Goal: Information Seeking & Learning: Learn about a topic

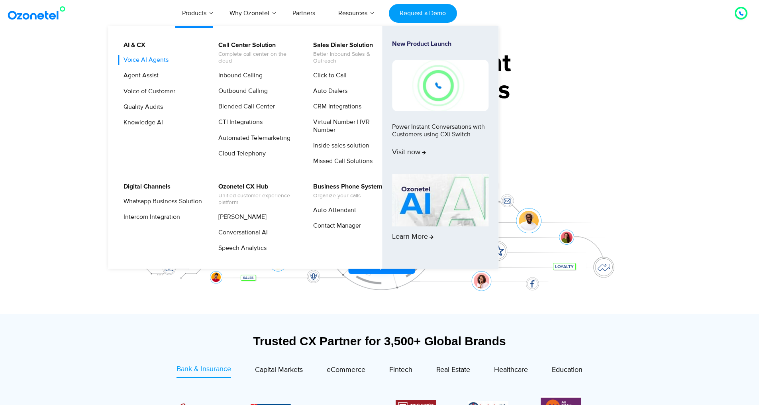
click at [154, 64] on link "Voice AI Agents" at bounding box center [143, 60] width 51 height 10
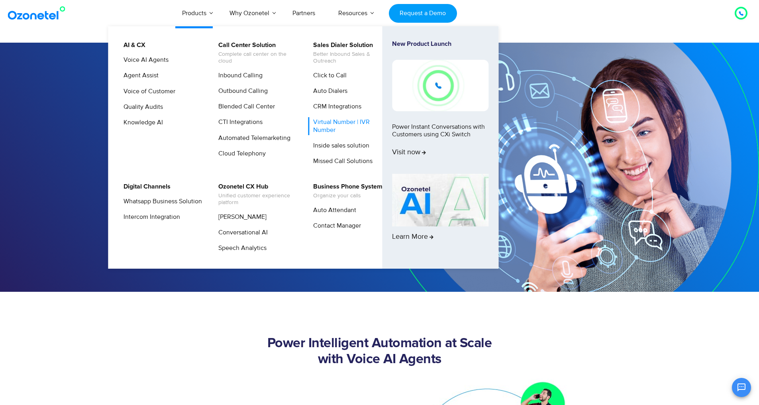
click at [324, 120] on link "Virtual Number | IVR Number" at bounding box center [350, 126] width 85 height 18
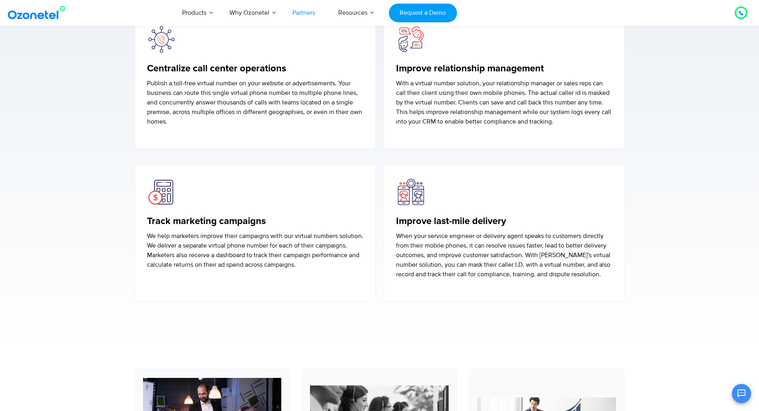
scroll to position [2234, 0]
